Goal: Information Seeking & Learning: Check status

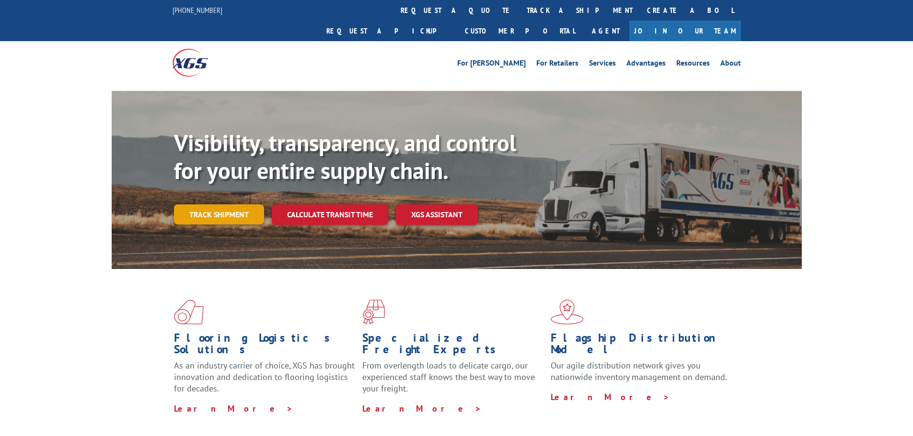
click at [241, 205] on link "Track shipment" at bounding box center [219, 215] width 90 height 20
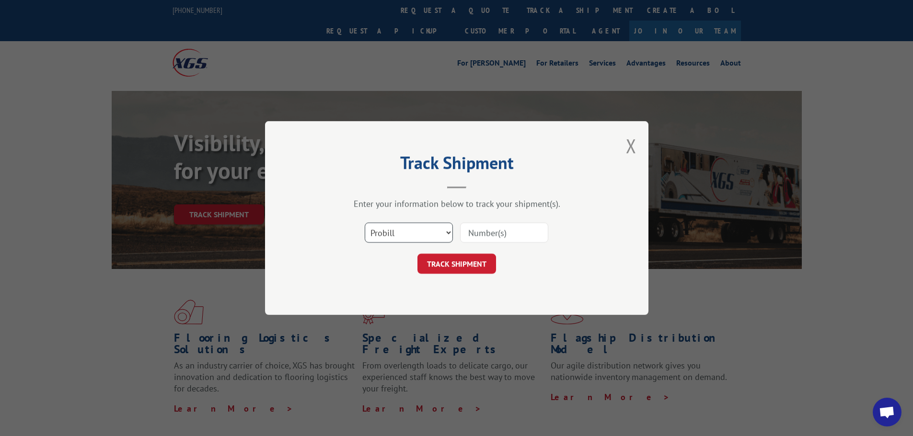
click at [418, 232] on select "Select category... Probill BOL PO" at bounding box center [409, 233] width 88 height 20
select select "po"
click at [365, 223] on select "Select category... Probill BOL PO" at bounding box center [409, 233] width 88 height 20
click at [484, 230] on input at bounding box center [504, 233] width 88 height 20
paste input "52530755"
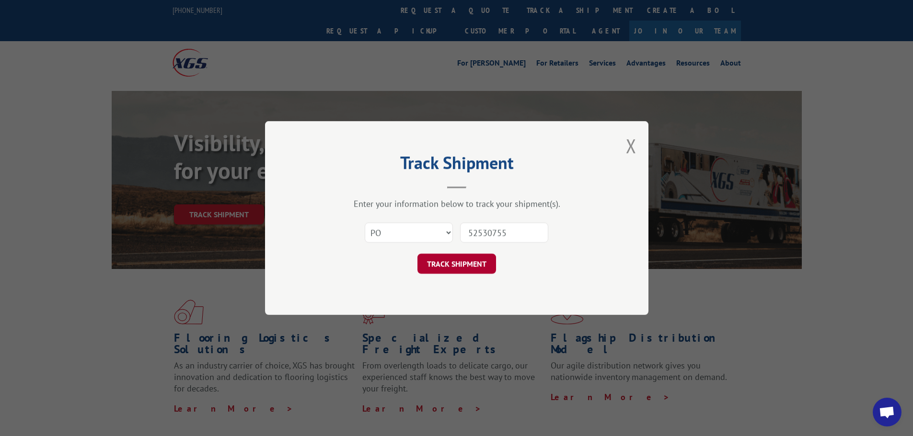
type input "52530755"
click at [471, 262] on button "TRACK SHIPMENT" at bounding box center [456, 264] width 79 height 20
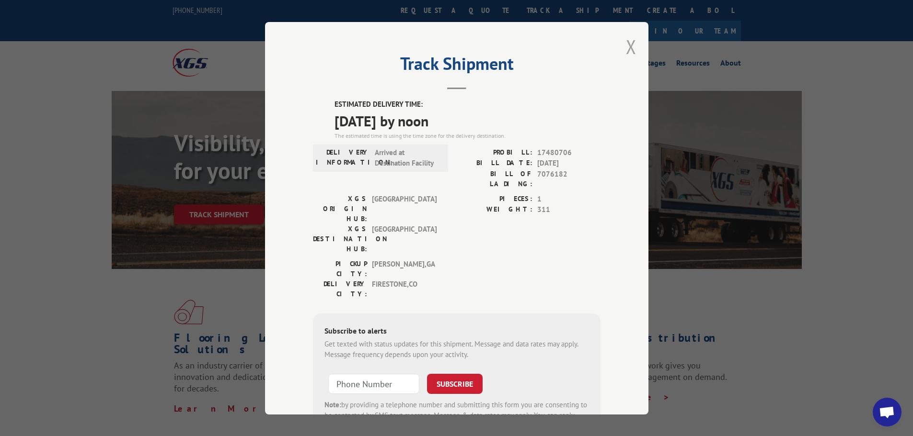
click at [627, 46] on button "Close modal" at bounding box center [631, 46] width 11 height 25
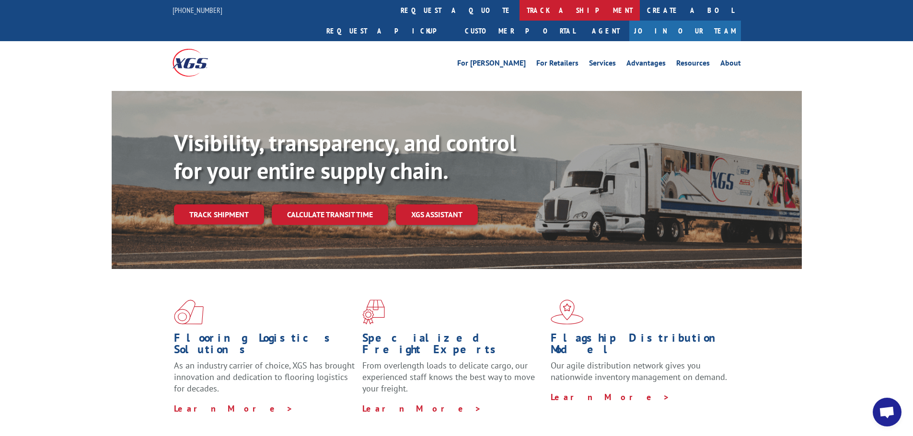
click at [519, 10] on link "track a shipment" at bounding box center [579, 10] width 120 height 21
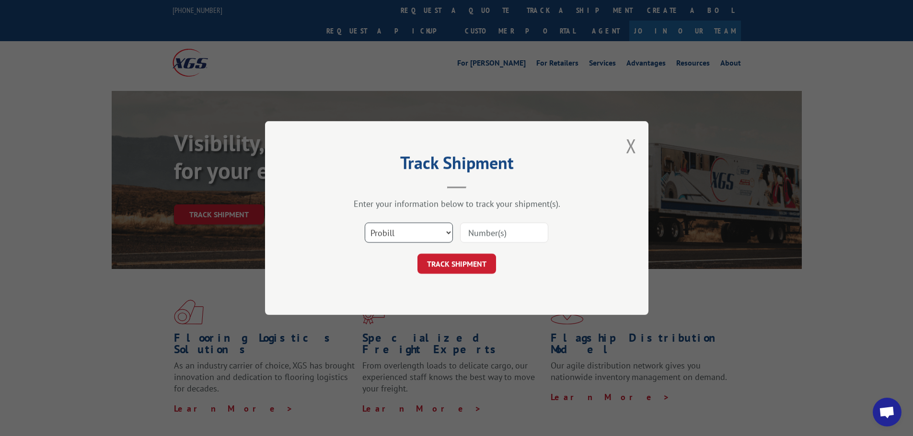
click at [392, 226] on select "Select category... Probill BOL PO" at bounding box center [409, 233] width 88 height 20
select select "po"
click at [365, 223] on select "Select category... Probill BOL PO" at bounding box center [409, 233] width 88 height 20
click at [481, 230] on input at bounding box center [504, 233] width 88 height 20
